Goal: Task Accomplishment & Management: Manage account settings

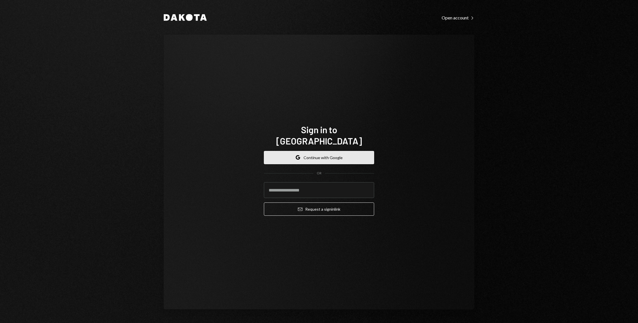
click at [317, 152] on button "Google Continue with Google" at bounding box center [319, 157] width 110 height 13
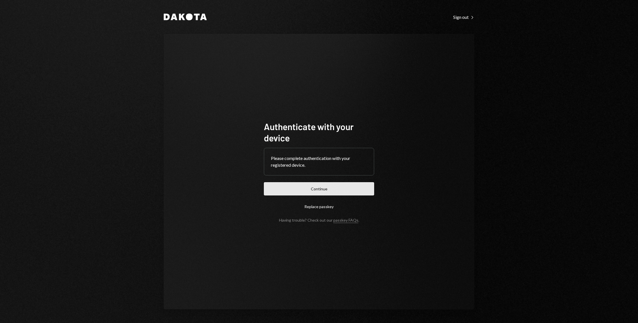
click at [324, 191] on button "Continue" at bounding box center [319, 188] width 110 height 13
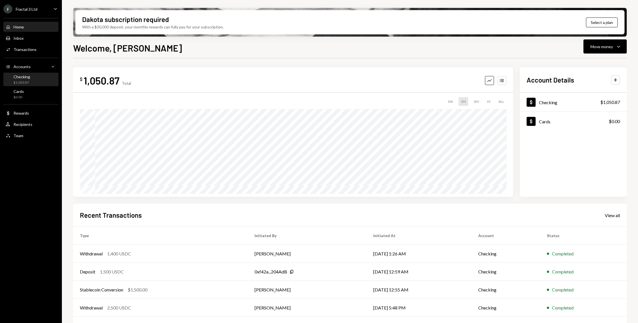
click at [24, 77] on div "Checking" at bounding box center [22, 76] width 17 height 5
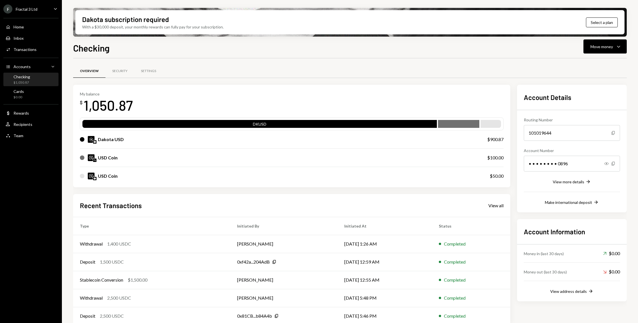
click at [460, 171] on div "USD Coin $50.00" at bounding box center [292, 176] width 424 height 18
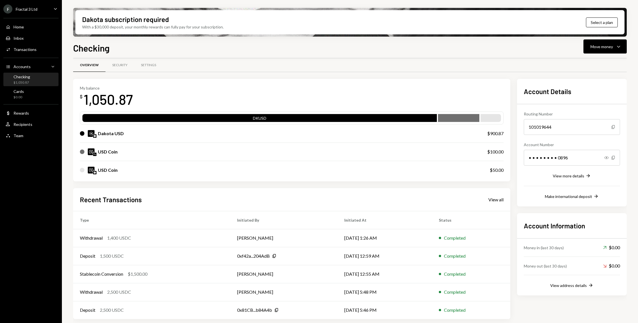
scroll to position [4, 0]
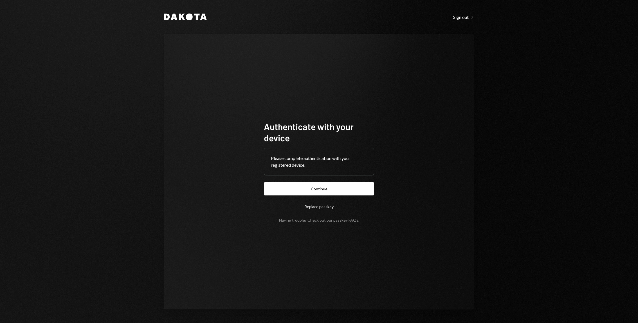
click at [324, 186] on button "Continue" at bounding box center [319, 188] width 110 height 13
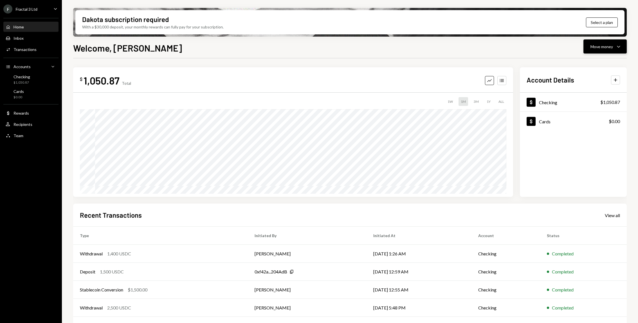
click at [616, 48] on icon "Caret Down" at bounding box center [618, 46] width 7 height 7
click at [595, 90] on div "Deposit" at bounding box center [600, 89] width 41 height 6
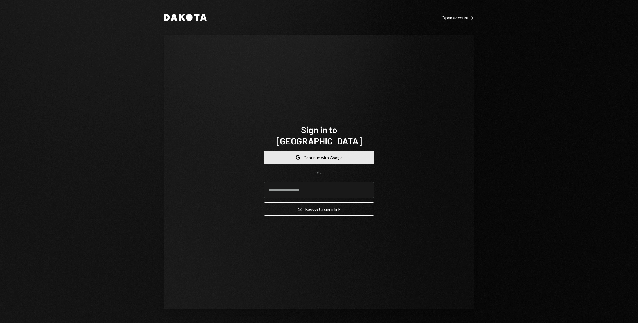
click at [310, 151] on button "Google Continue with Google" at bounding box center [319, 157] width 110 height 13
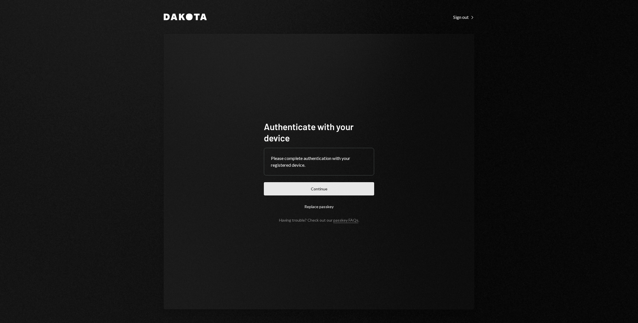
click at [312, 190] on button "Continue" at bounding box center [319, 188] width 110 height 13
